Goal: Task Accomplishment & Management: Use online tool/utility

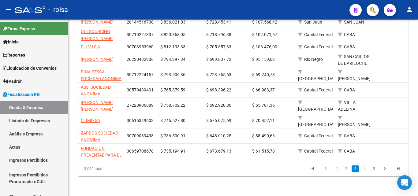
scroll to position [163, 0]
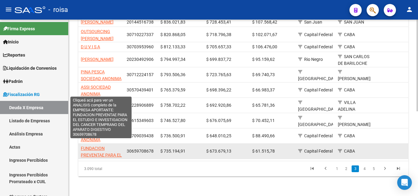
click at [93, 146] on span "FUNDACION PREVENTAE PARA EL ESTUDIO E INVESTIGACION DEL CANCER TEMPRANO DEL APA…" at bounding box center [101, 169] width 41 height 47
type textarea "30659708678"
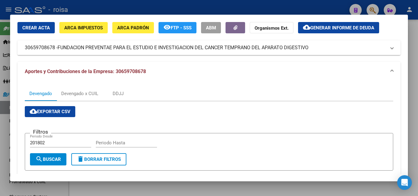
scroll to position [31, 0]
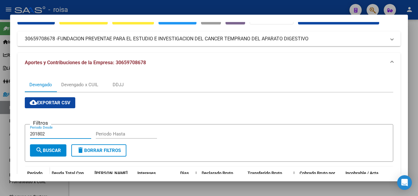
click at [48, 133] on input "201802" at bounding box center [60, 134] width 61 height 6
type input "202501"
type input "202507"
click at [53, 152] on span "search Buscar" at bounding box center [47, 151] width 25 height 6
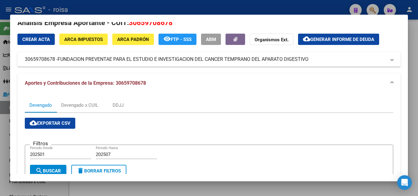
scroll to position [0, 0]
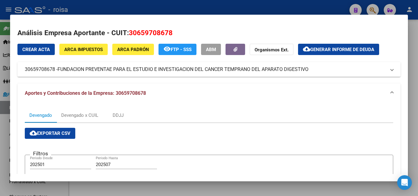
drag, startPoint x: 58, startPoint y: 69, endPoint x: 280, endPoint y: 77, distance: 221.6
click at [280, 77] on div "Crear Acta ARCA Impuestos ARCA Padrón remove_red_eye FTP - SSS ABM Organismos E…" at bounding box center [208, 173] width 383 height 258
copy div "Crear Acta ARCA Impuestos ARCA Padrón remove_red_eye FTP - SSS ABM Organismos E…"
click at [354, 52] on span "Generar informe de deuda" at bounding box center [342, 50] width 64 height 6
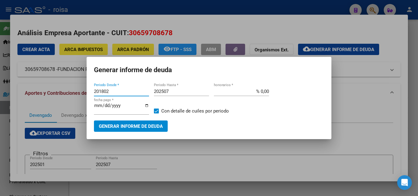
click at [117, 93] on input "201802" at bounding box center [121, 92] width 55 height 6
type input "202501"
click at [260, 91] on input "% 0,00" at bounding box center [241, 92] width 55 height 6
type input "% 10,00"
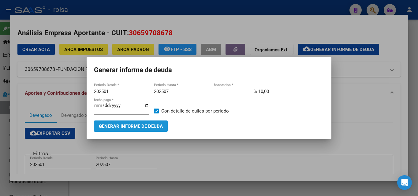
click at [120, 127] on span "Generar informe de deuda" at bounding box center [131, 127] width 64 height 6
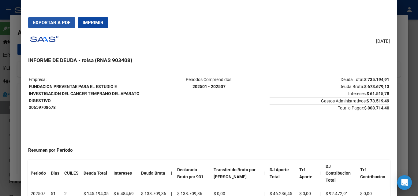
click at [58, 24] on span "Exportar a PDF" at bounding box center [51, 23] width 37 height 6
click at [19, 102] on div at bounding box center [209, 98] width 418 height 196
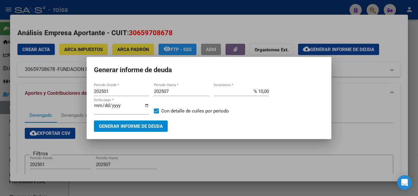
click at [361, 133] on div at bounding box center [209, 98] width 418 height 196
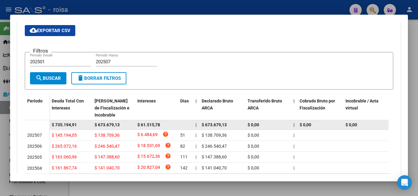
scroll to position [49, 0]
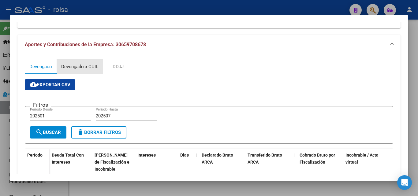
click at [81, 66] on div "Devengado x CUIL" at bounding box center [79, 66] width 37 height 7
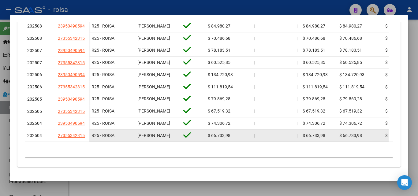
scroll to position [248, 0]
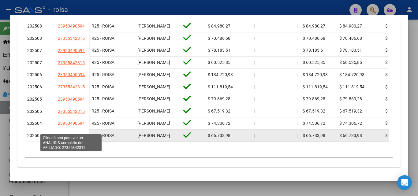
click at [79, 133] on span "27355342315" at bounding box center [71, 135] width 27 height 5
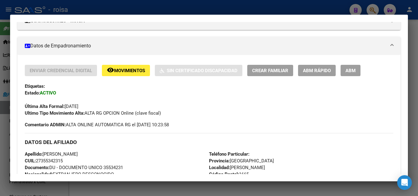
scroll to position [153, 0]
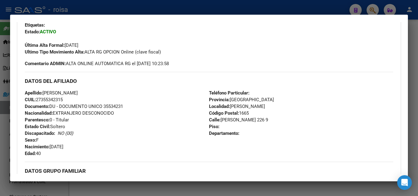
drag, startPoint x: 42, startPoint y: 99, endPoint x: 62, endPoint y: 99, distance: 20.5
click at [62, 99] on span "CUIL: 27355342315" at bounding box center [44, 100] width 38 height 6
copy span "35534231"
click at [5, 139] on div at bounding box center [209, 98] width 418 height 196
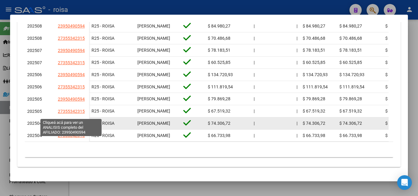
click at [76, 121] on span "23950490594" at bounding box center [71, 123] width 27 height 5
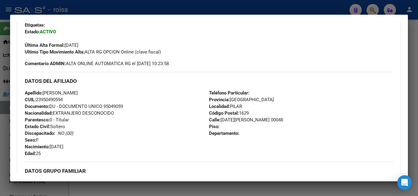
drag, startPoint x: 41, startPoint y: 99, endPoint x: 63, endPoint y: 100, distance: 22.1
click at [63, 100] on span "CUIL: 23950490594" at bounding box center [44, 100] width 38 height 6
copy span "95049059"
click at [7, 151] on div at bounding box center [209, 98] width 418 height 196
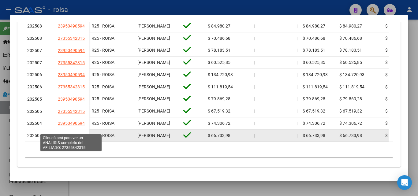
click at [78, 133] on span "27355342315" at bounding box center [71, 135] width 27 height 5
type textarea "27355342315"
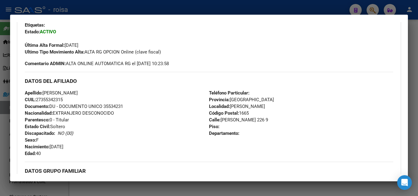
drag, startPoint x: 41, startPoint y: 99, endPoint x: 54, endPoint y: 99, distance: 12.9
click at [54, 99] on span "CUIL: 27355342315" at bounding box center [44, 100] width 38 height 6
click at [120, 88] on div "DATOS DEL AFILIADO" at bounding box center [209, 81] width 368 height 18
drag, startPoint x: 45, startPoint y: 99, endPoint x: 63, endPoint y: 99, distance: 18.1
click at [63, 99] on span "CUIL: 27355342315" at bounding box center [44, 100] width 38 height 6
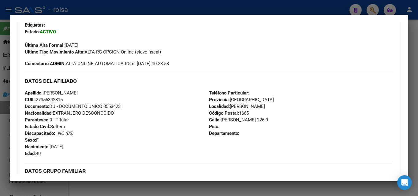
copy span "35534231"
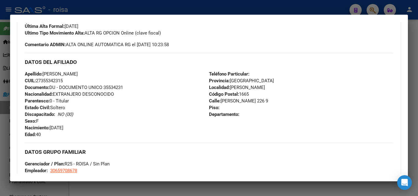
scroll to position [214, 0]
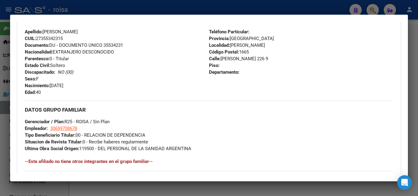
click at [1, 110] on div at bounding box center [209, 98] width 418 height 196
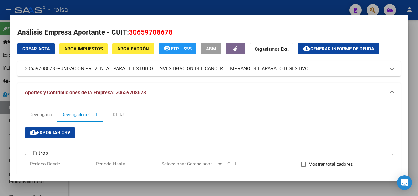
scroll to position [0, 0]
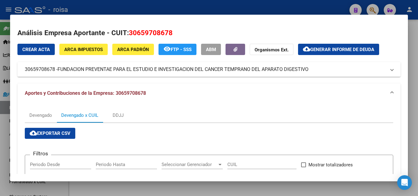
click at [138, 52] on span "ARCA Padrón" at bounding box center [133, 50] width 32 height 6
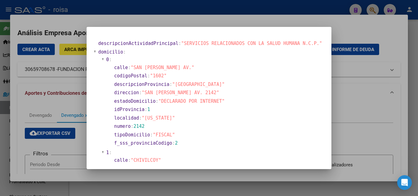
drag, startPoint x: 144, startPoint y: 92, endPoint x: 191, endPoint y: 92, distance: 47.1
click at [191, 92] on span ""SAN [PERSON_NAME] AV. 2142"" at bounding box center [180, 93] width 77 height 6
copy span "SAN [PERSON_NAME] AV. 2142"
click at [73, 107] on div at bounding box center [209, 98] width 418 height 196
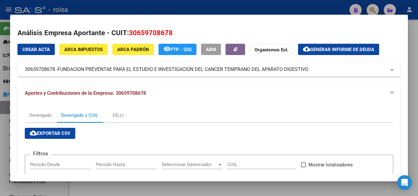
drag, startPoint x: 23, startPoint y: 70, endPoint x: 330, endPoint y: 79, distance: 307.3
copy div "Crear Acta ARCA Impuestos ARCA Padrón remove_red_eye FTP - SSS ABM Organismos E…"
drag, startPoint x: 19, startPoint y: 70, endPoint x: 55, endPoint y: 72, distance: 36.7
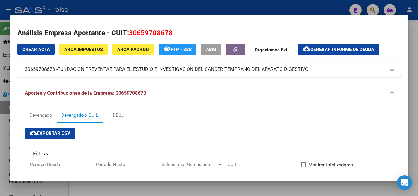
click at [55, 72] on mat-expansion-panel-header "30659708678 - FUNDACION PREVENTAE PARA EL ESTUDIO E INVESTIGACION DEL CANCER TE…" at bounding box center [208, 69] width 383 height 15
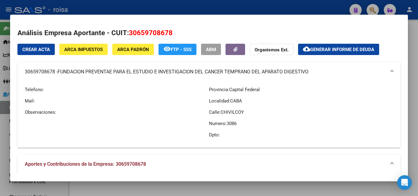
copy mat-panel-title "30659708678"
drag, startPoint x: 59, startPoint y: 72, endPoint x: 311, endPoint y: 78, distance: 251.8
click at [311, 78] on mat-expansion-panel-header "30659708678 - FUNDACION PREVENTAE PARA EL ESTUDIO E INVESTIGACION DEL CANCER TE…" at bounding box center [208, 72] width 383 height 20
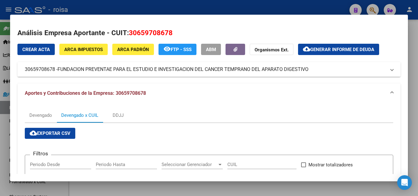
copy span "FUNDACION PREVENTAE PARA EL ESTUDIO E INVESTIGACION DEL CANCER TEMPRANO DEL APA…"
